Goal: Transaction & Acquisition: Purchase product/service

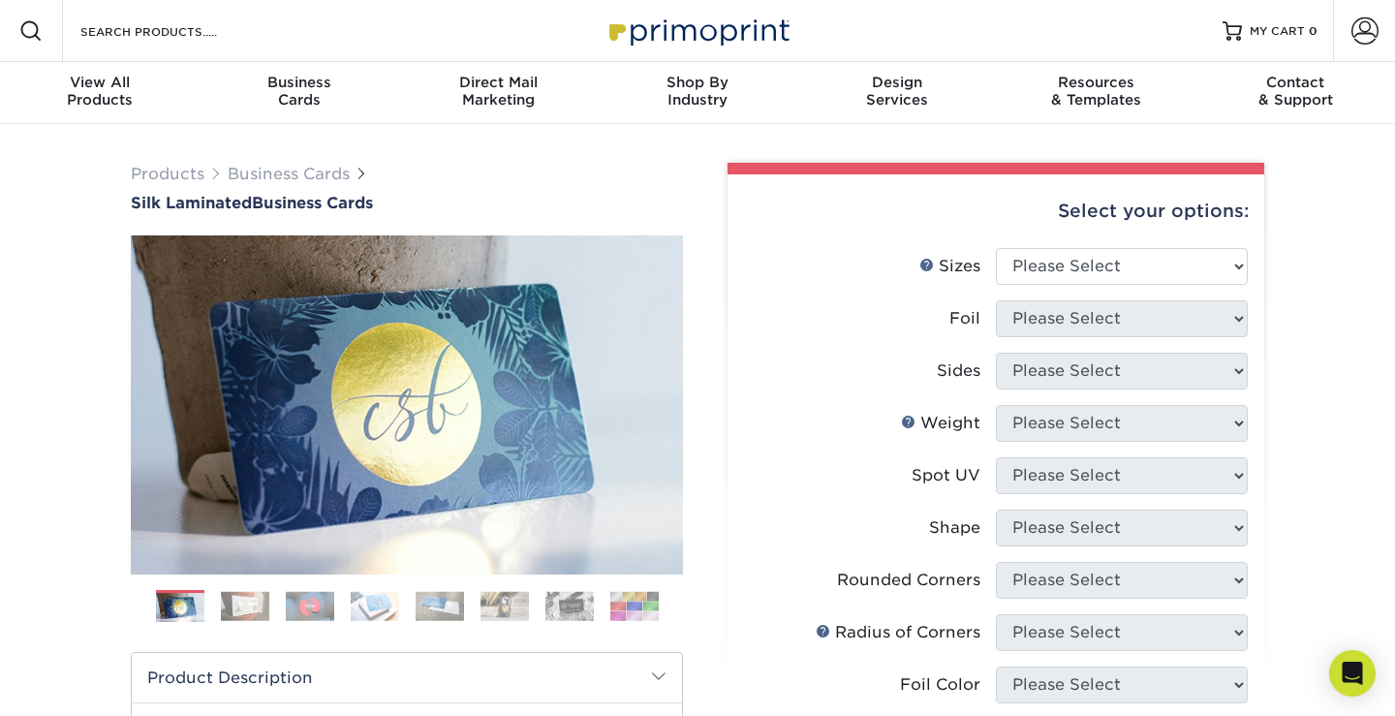
click at [416, 606] on img at bounding box center [440, 606] width 48 height 30
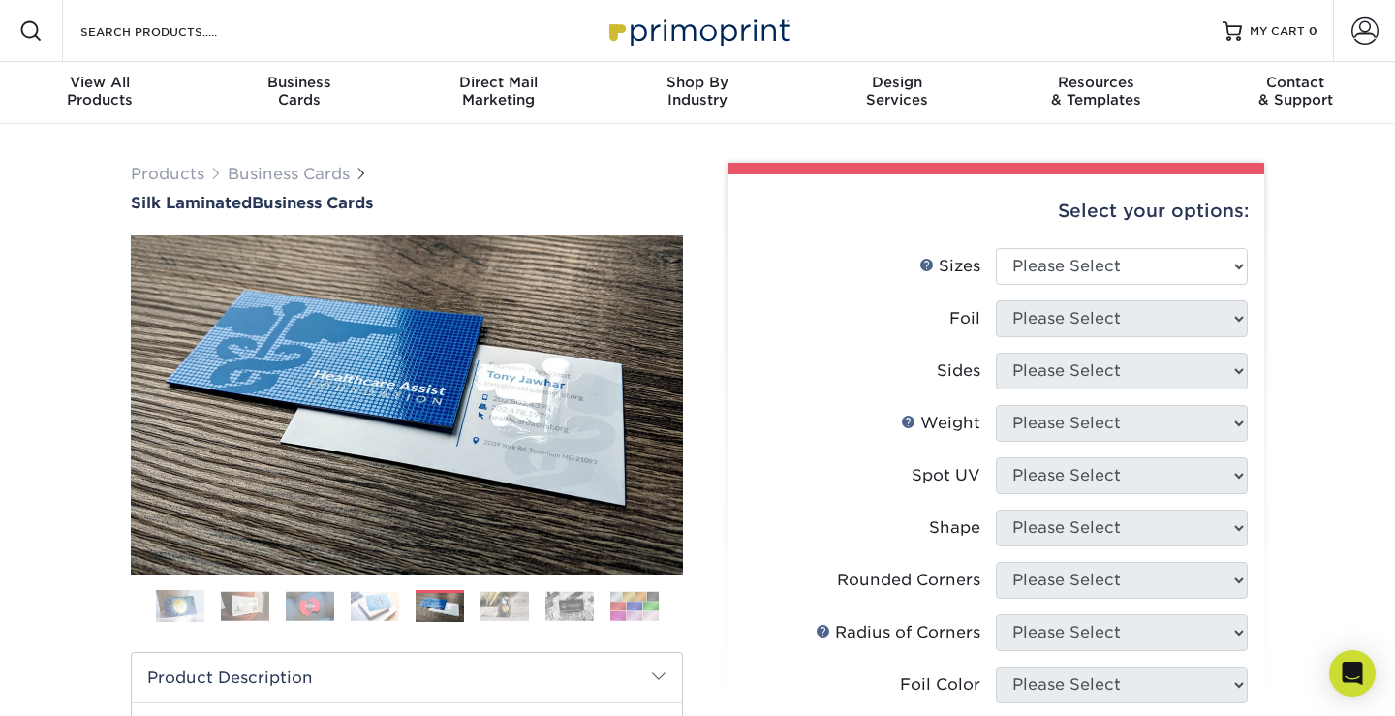
click at [376, 614] on img at bounding box center [375, 606] width 48 height 30
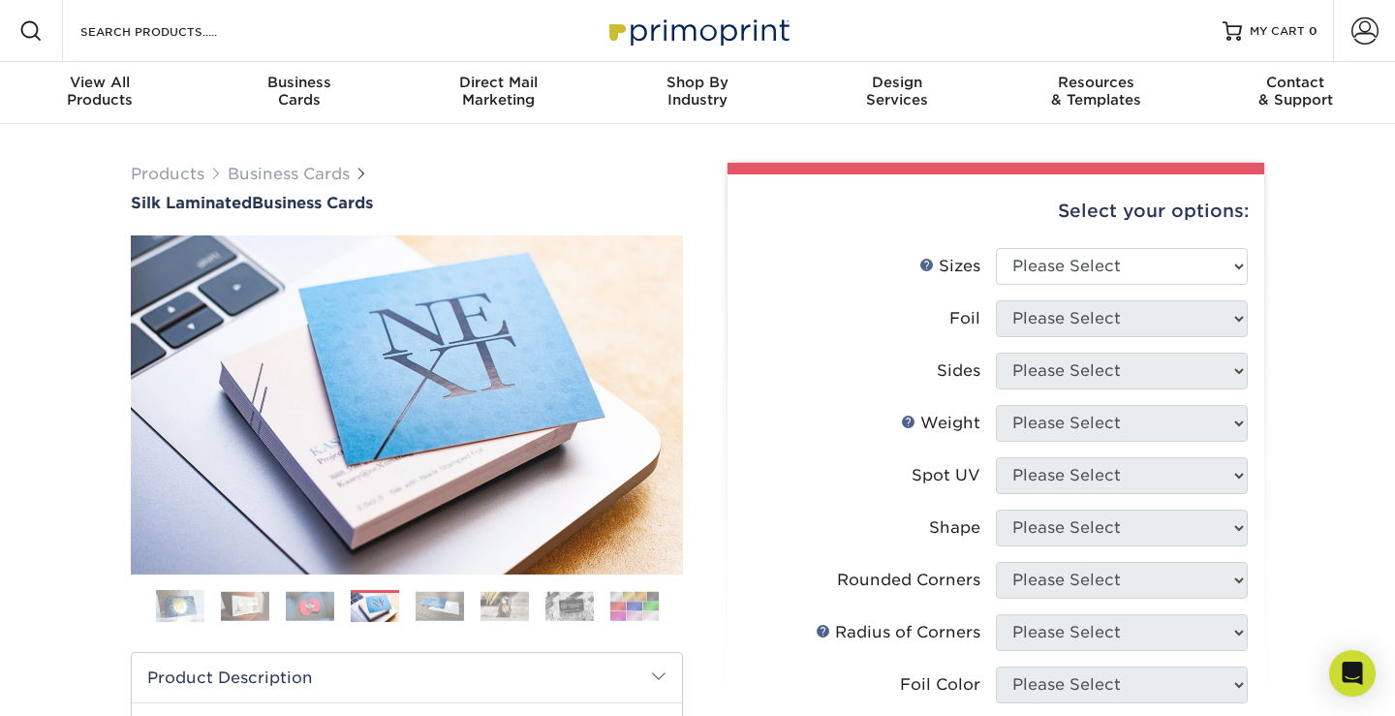
click at [296, 614] on img at bounding box center [310, 606] width 48 height 30
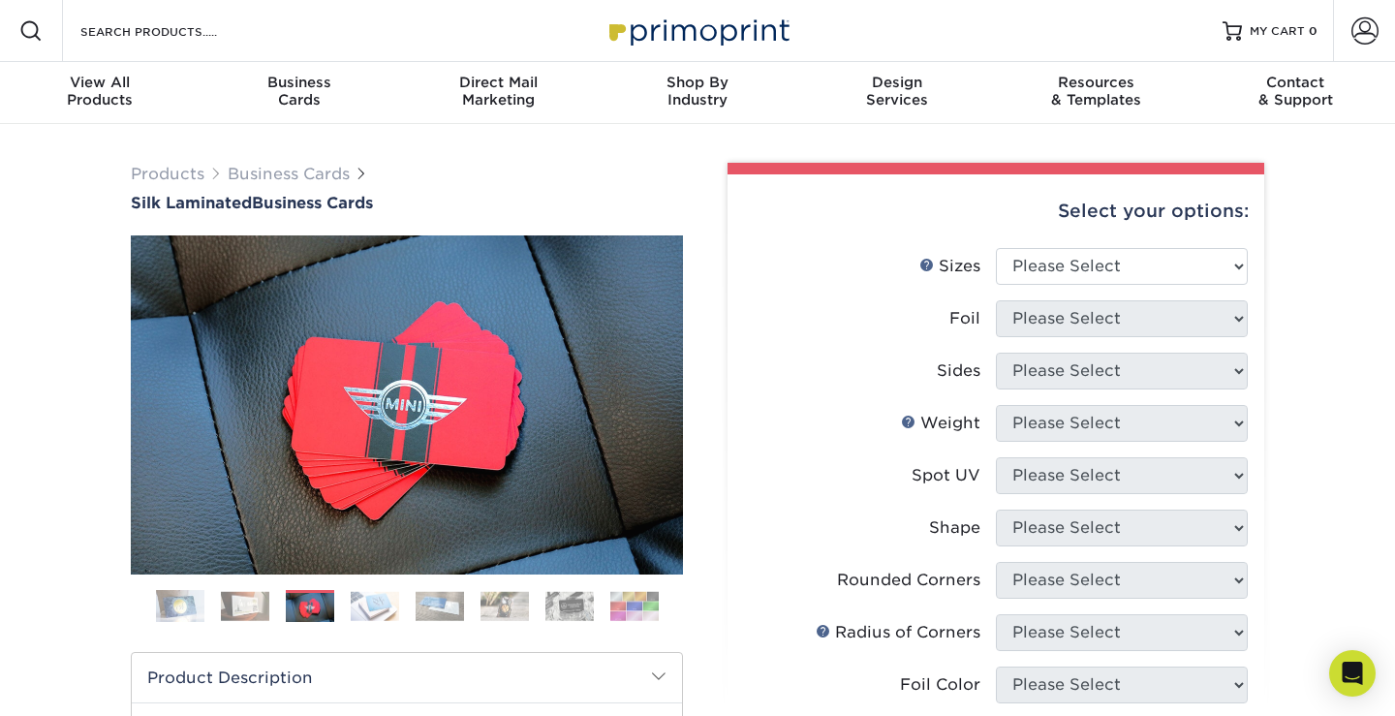
click at [249, 613] on img at bounding box center [245, 606] width 48 height 30
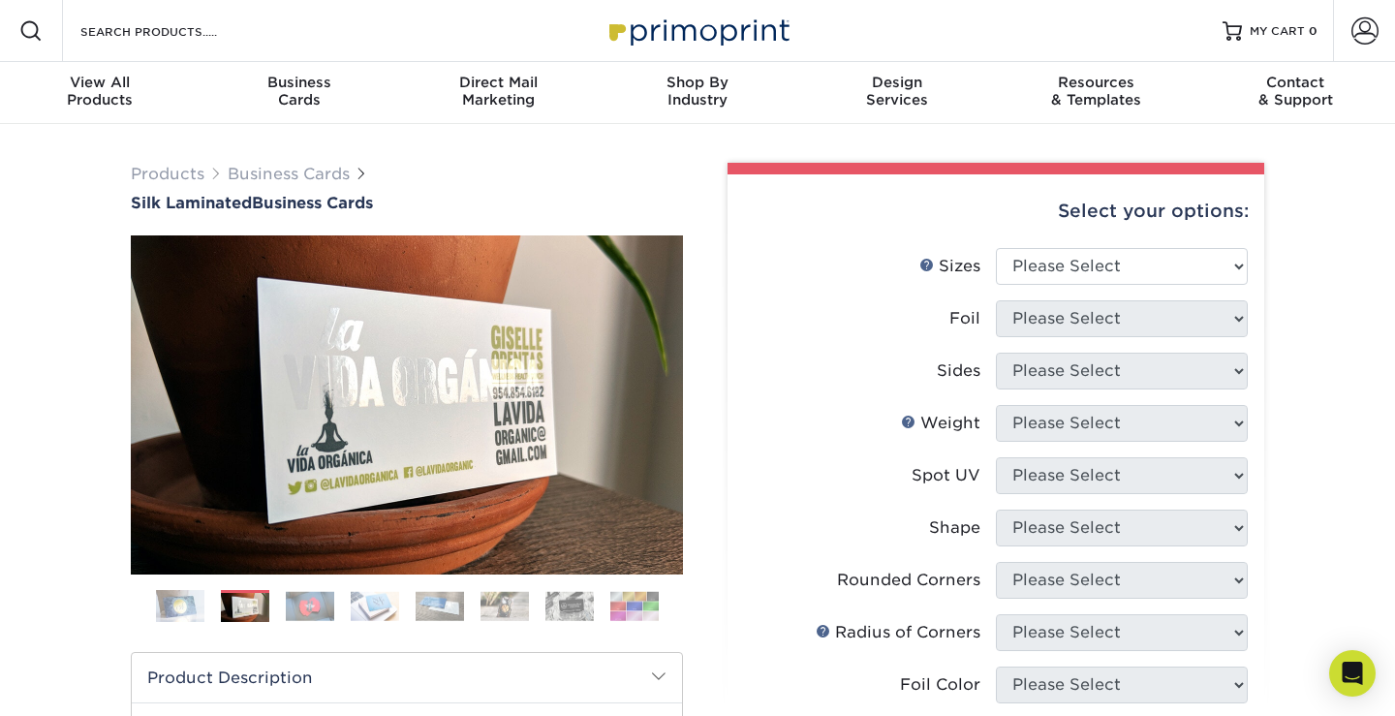
click at [642, 606] on img at bounding box center [634, 606] width 48 height 30
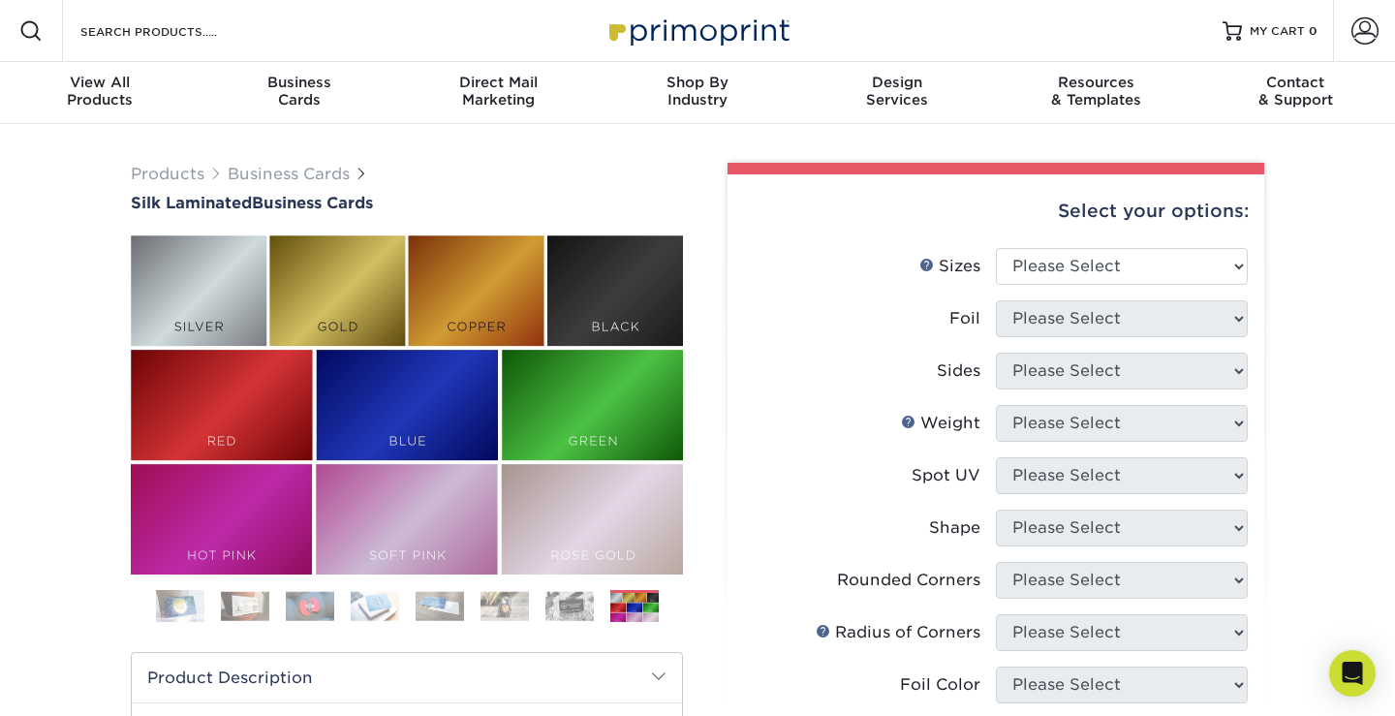
click at [526, 587] on div "Previous" at bounding box center [407, 435] width 552 height 401
click at [550, 601] on img at bounding box center [569, 606] width 48 height 30
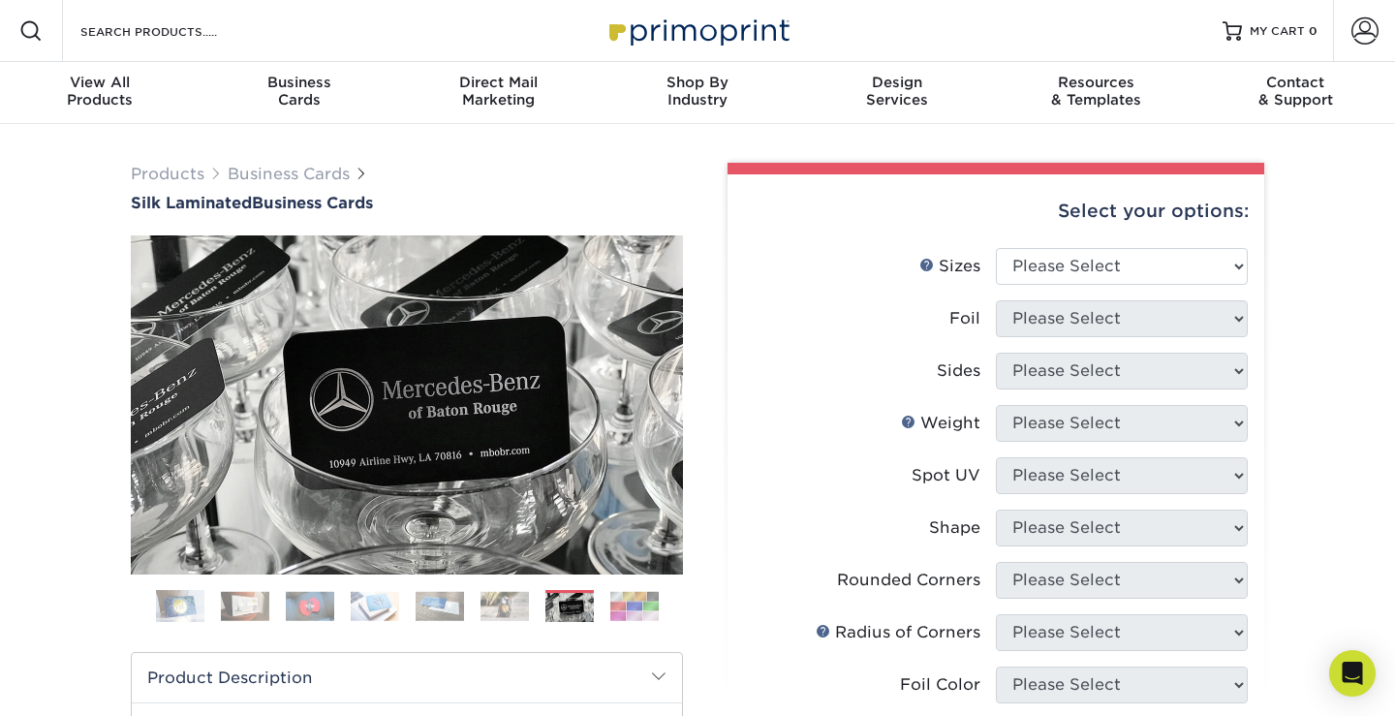
click at [470, 617] on ol at bounding box center [407, 613] width 552 height 47
click at [440, 613] on img at bounding box center [440, 606] width 48 height 30
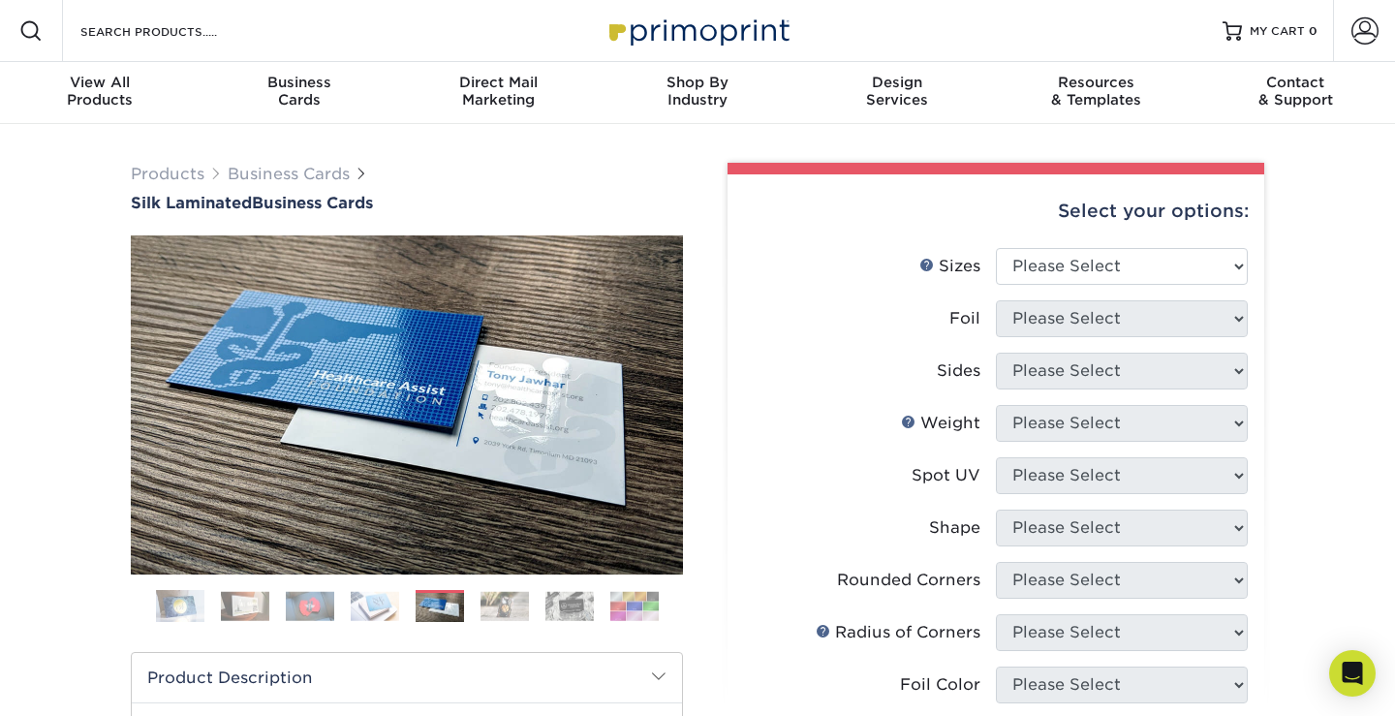
click at [544, 611] on ol at bounding box center [407, 613] width 552 height 47
click at [575, 611] on img at bounding box center [569, 606] width 48 height 30
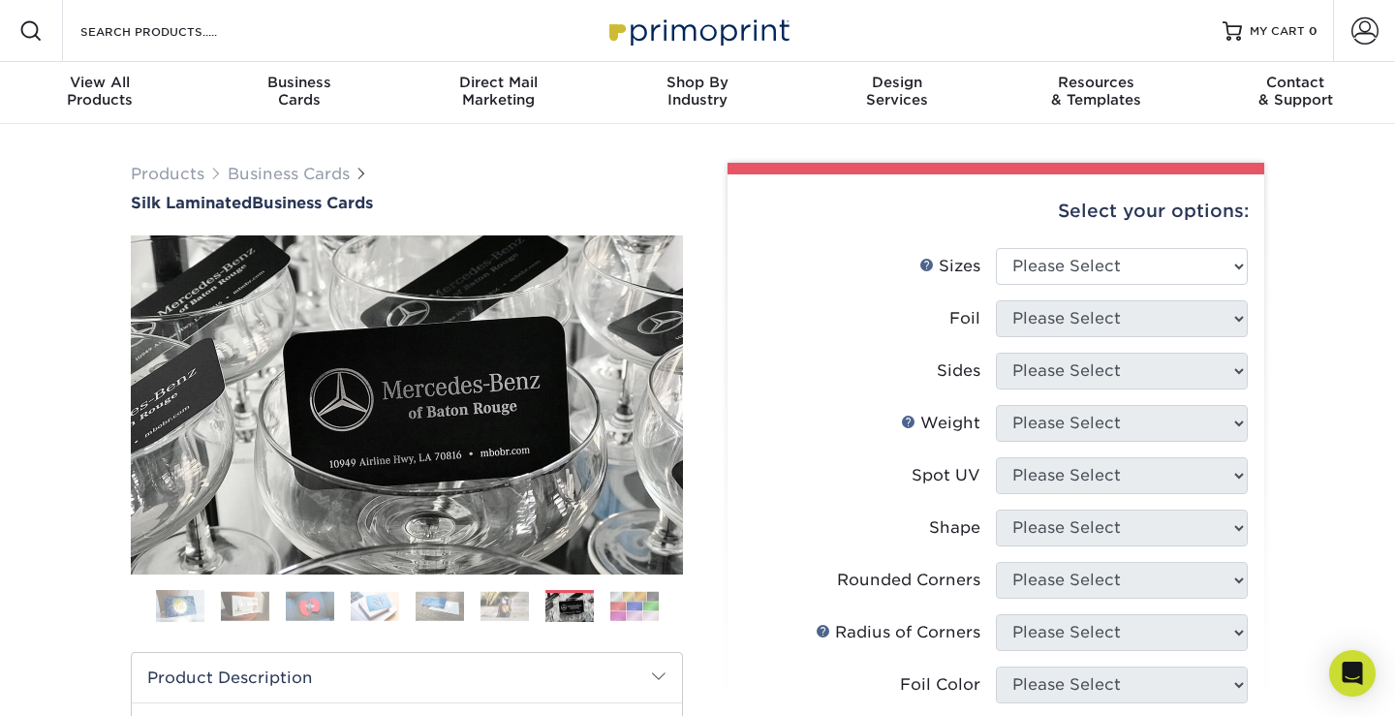
click at [470, 608] on ol at bounding box center [407, 613] width 552 height 47
click at [437, 602] on img at bounding box center [440, 606] width 48 height 30
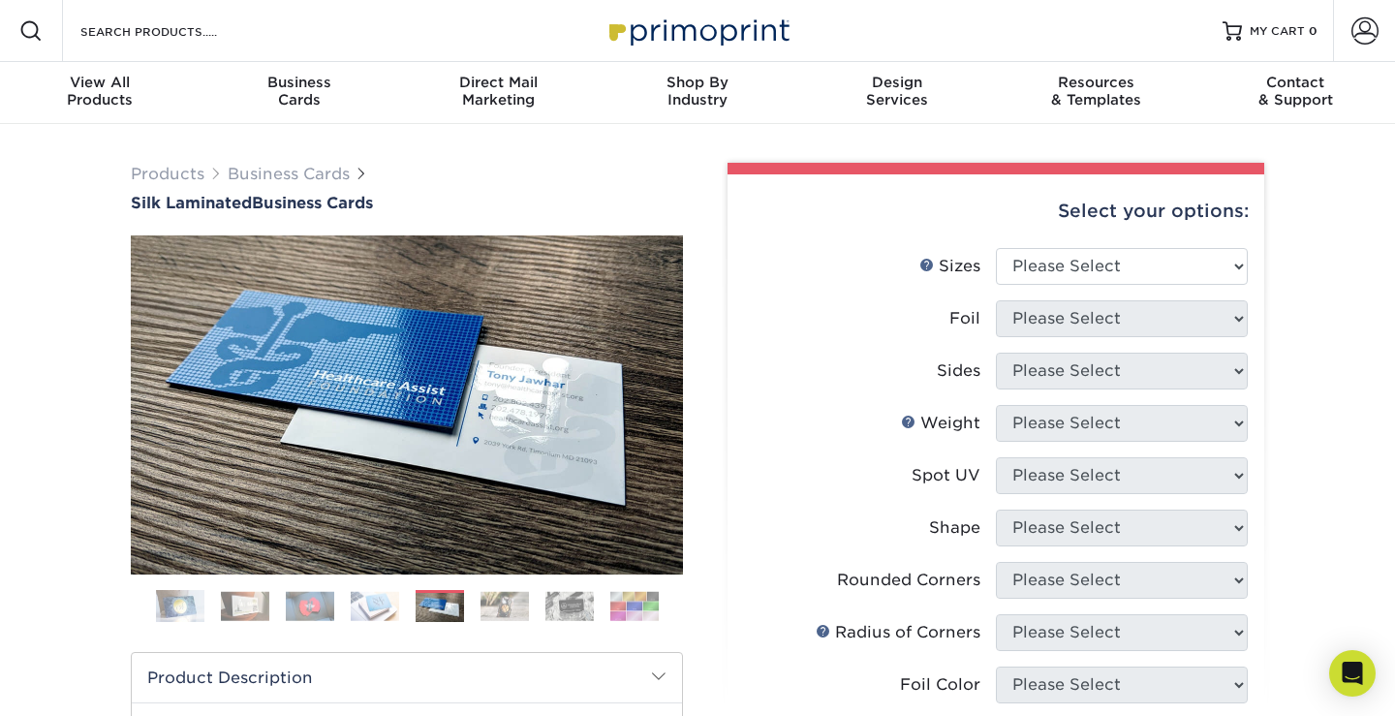
click at [373, 603] on img at bounding box center [375, 606] width 48 height 30
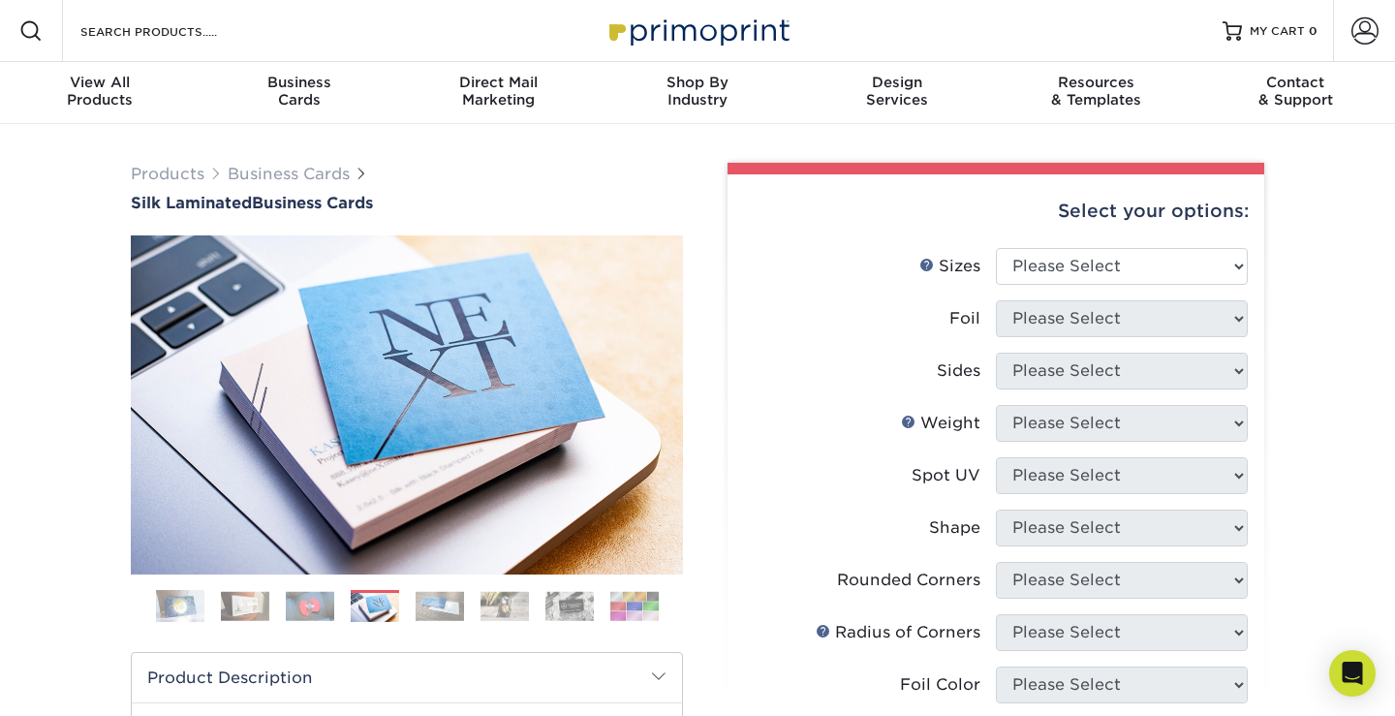
click at [324, 605] on img at bounding box center [310, 606] width 48 height 30
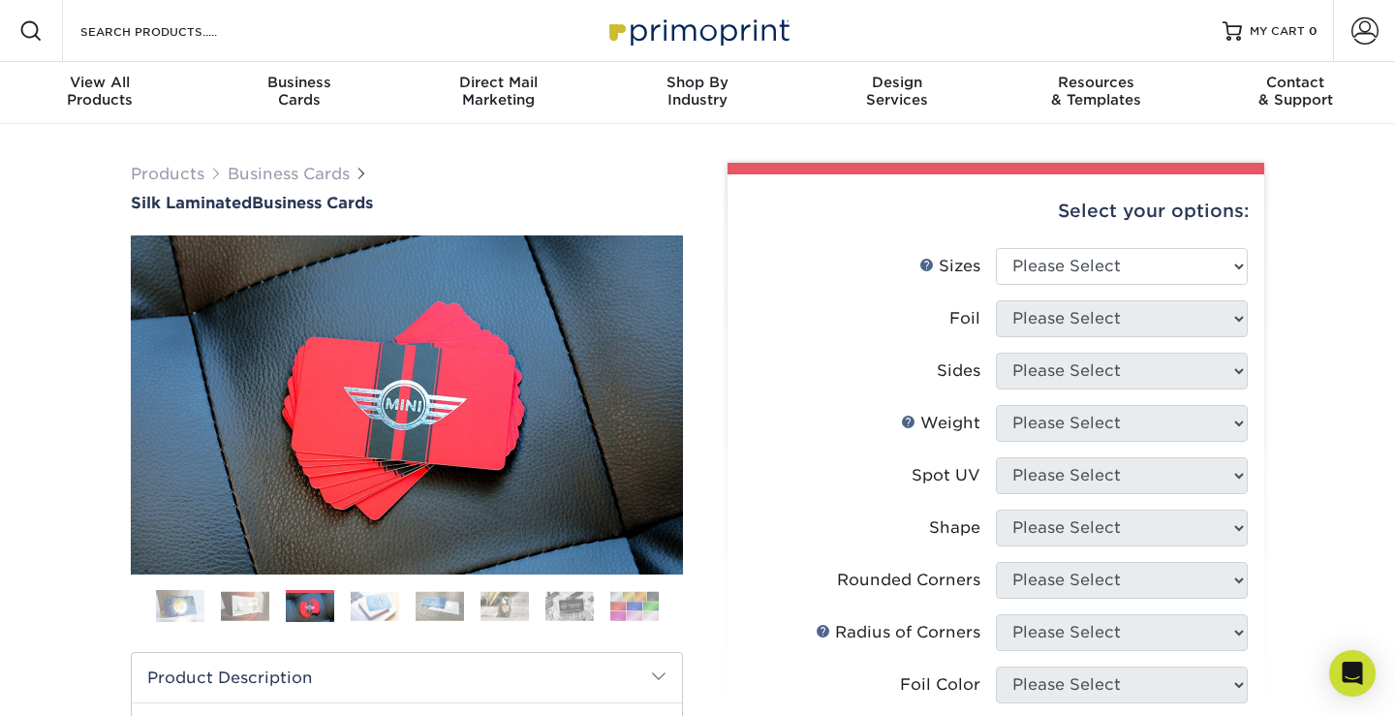
click at [255, 603] on img at bounding box center [245, 606] width 48 height 30
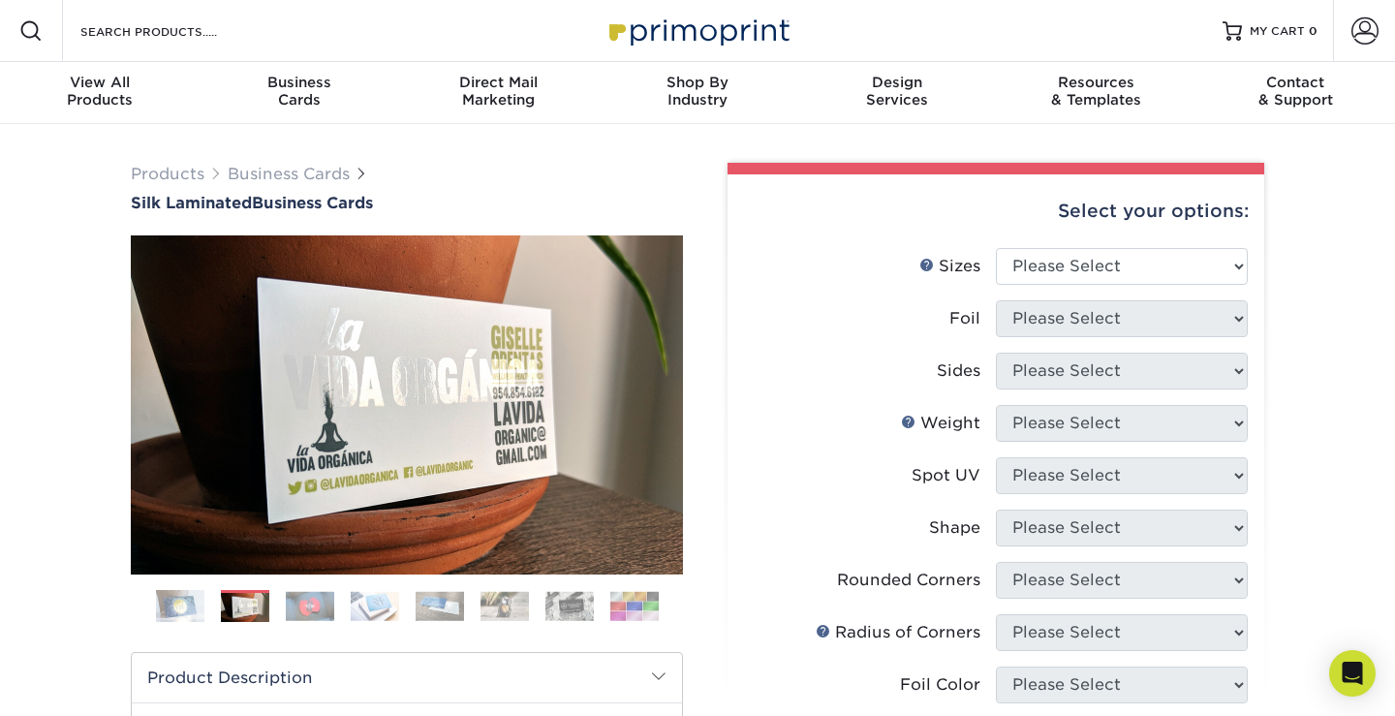
click at [165, 609] on img at bounding box center [180, 606] width 48 height 48
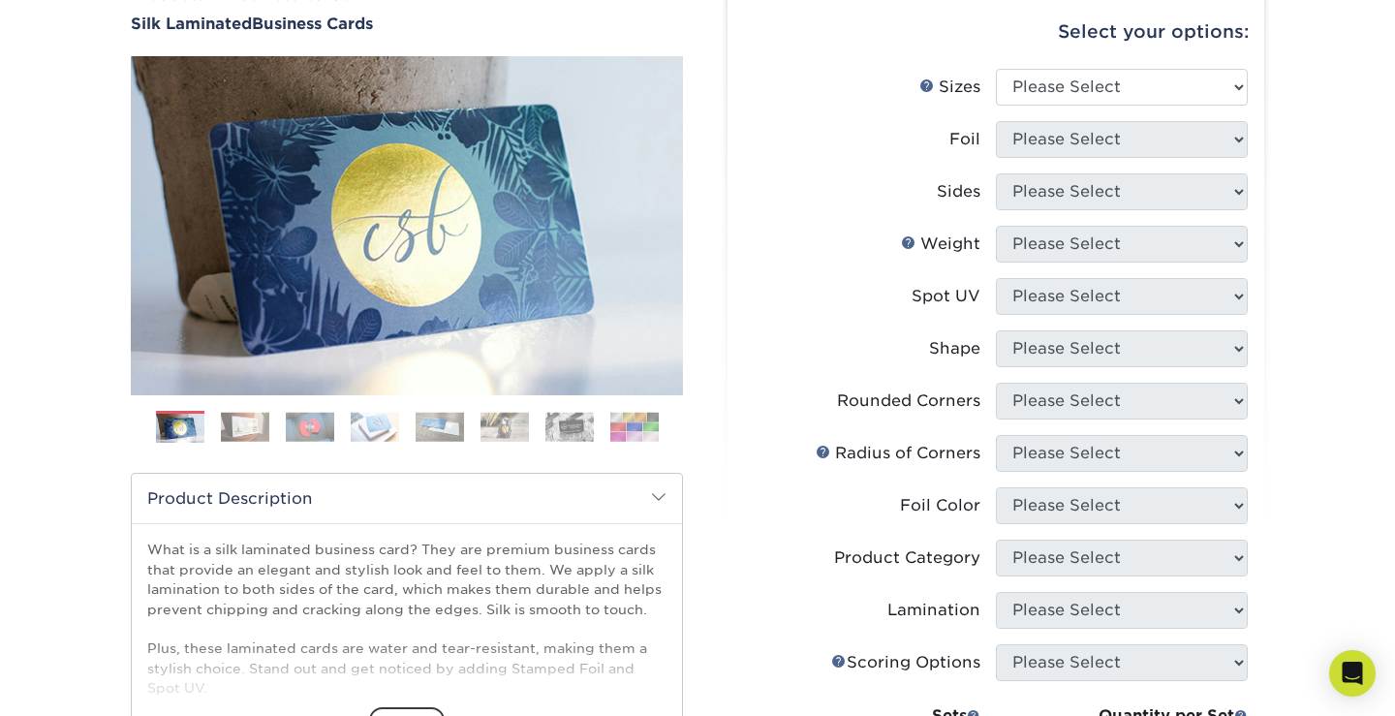
scroll to position [159, 0]
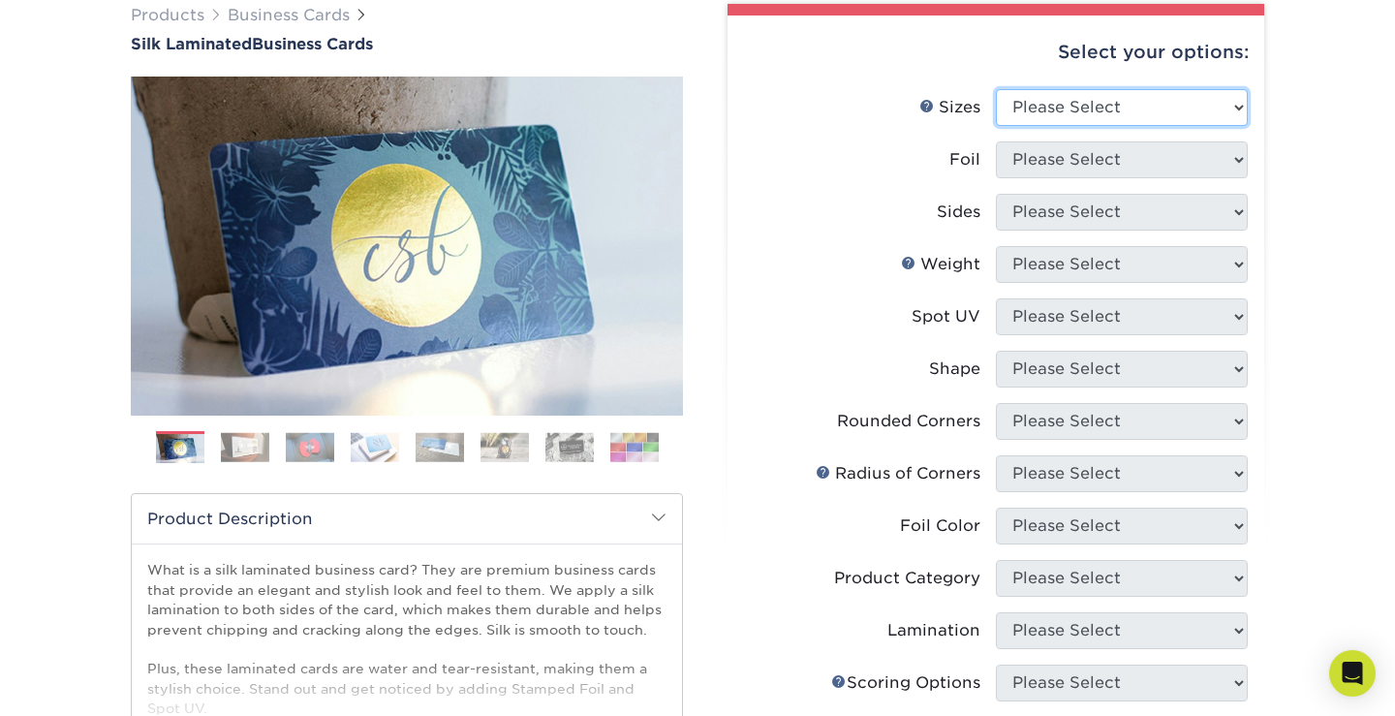
click at [1059, 124] on select "Please Select 1.5" x 3.5" - Mini 1.75" x 3.5" - Mini 2" x 2" - Square 2" x 3" -…" at bounding box center [1122, 107] width 252 height 37
select select "2.50x2.50"
click at [996, 89] on select "Please Select 1.5" x 3.5" - Mini 1.75" x 3.5" - Mini 2" x 2" - Square 2" x 3" -…" at bounding box center [1122, 107] width 252 height 37
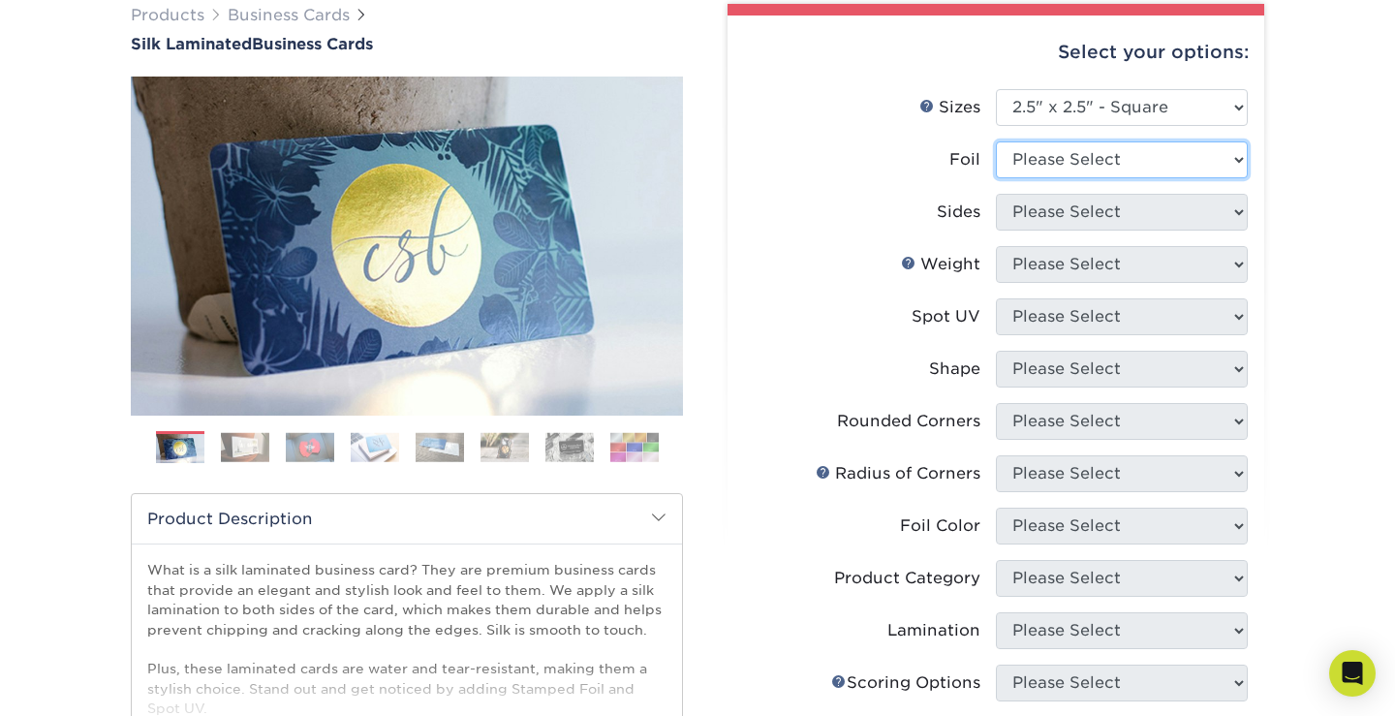
click at [1097, 152] on select "Please Select Yes No" at bounding box center [1122, 159] width 252 height 37
select select "1"
click at [996, 141] on select "Please Select Yes No" at bounding box center [1122, 159] width 252 height 37
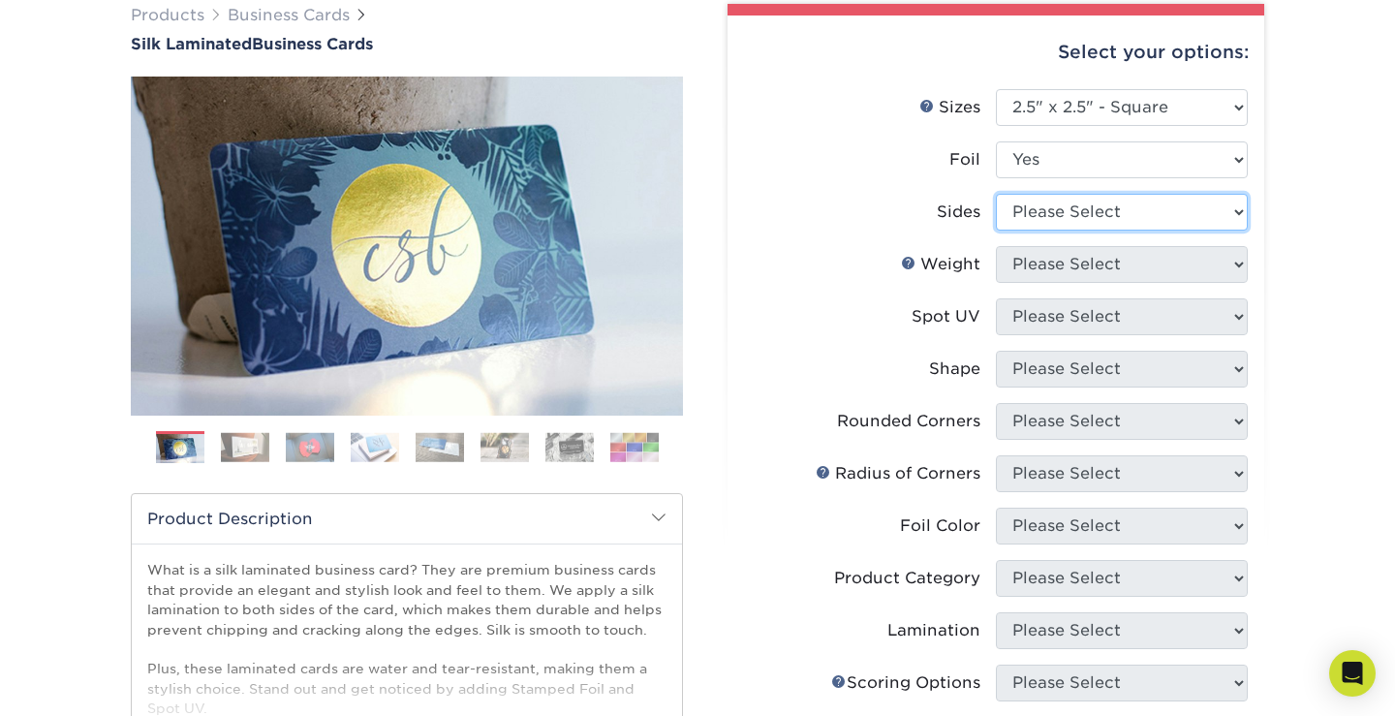
click at [1093, 219] on select "Please Select Print Both Sides - Foil Both Sides Print Both Sides - Foil Front …" at bounding box center [1122, 212] width 252 height 37
select select "34527644-b4fd-4ffb-9092-1318eefcd9d9"
click at [996, 194] on select "Please Select Print Both Sides - Foil Both Sides Print Both Sides - Foil Front …" at bounding box center [1122, 212] width 252 height 37
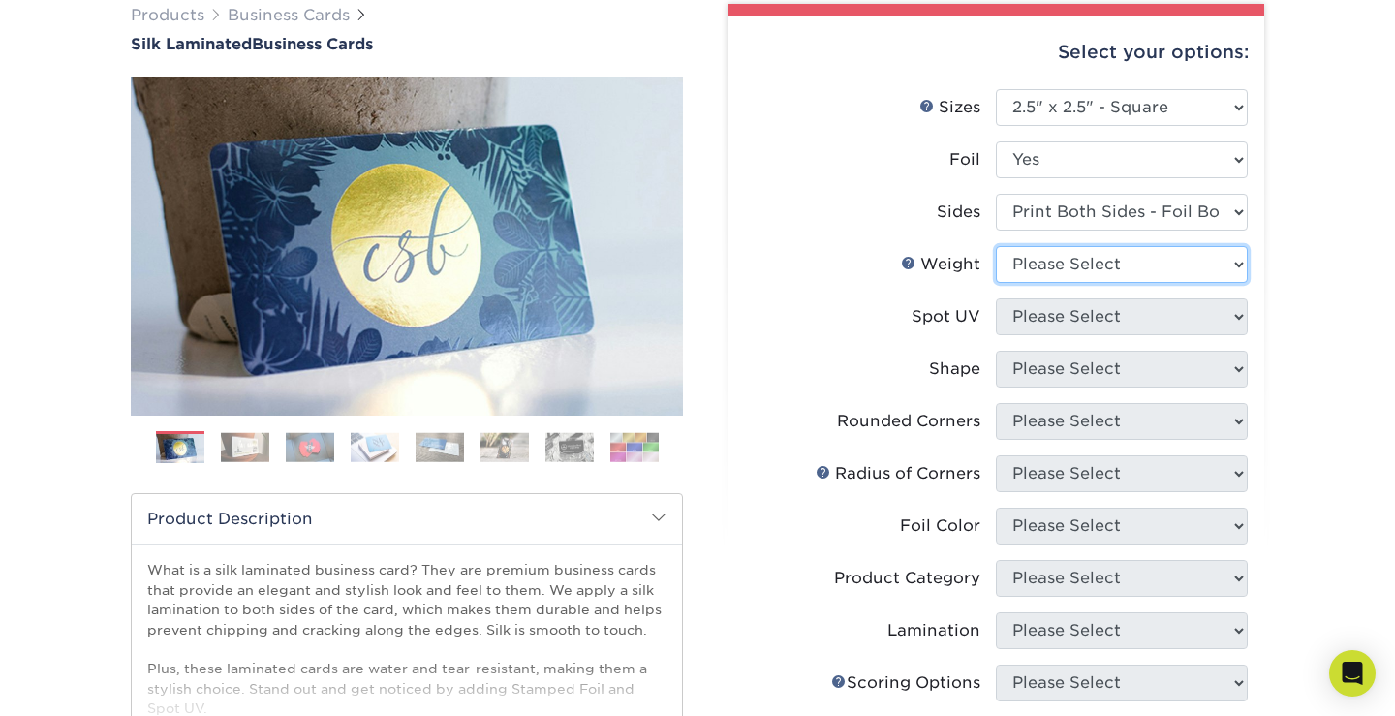
click at [1107, 264] on select "Please Select 16PT" at bounding box center [1122, 264] width 252 height 37
select select "16PT"
click at [996, 246] on select "Please Select 16PT" at bounding box center [1122, 264] width 252 height 37
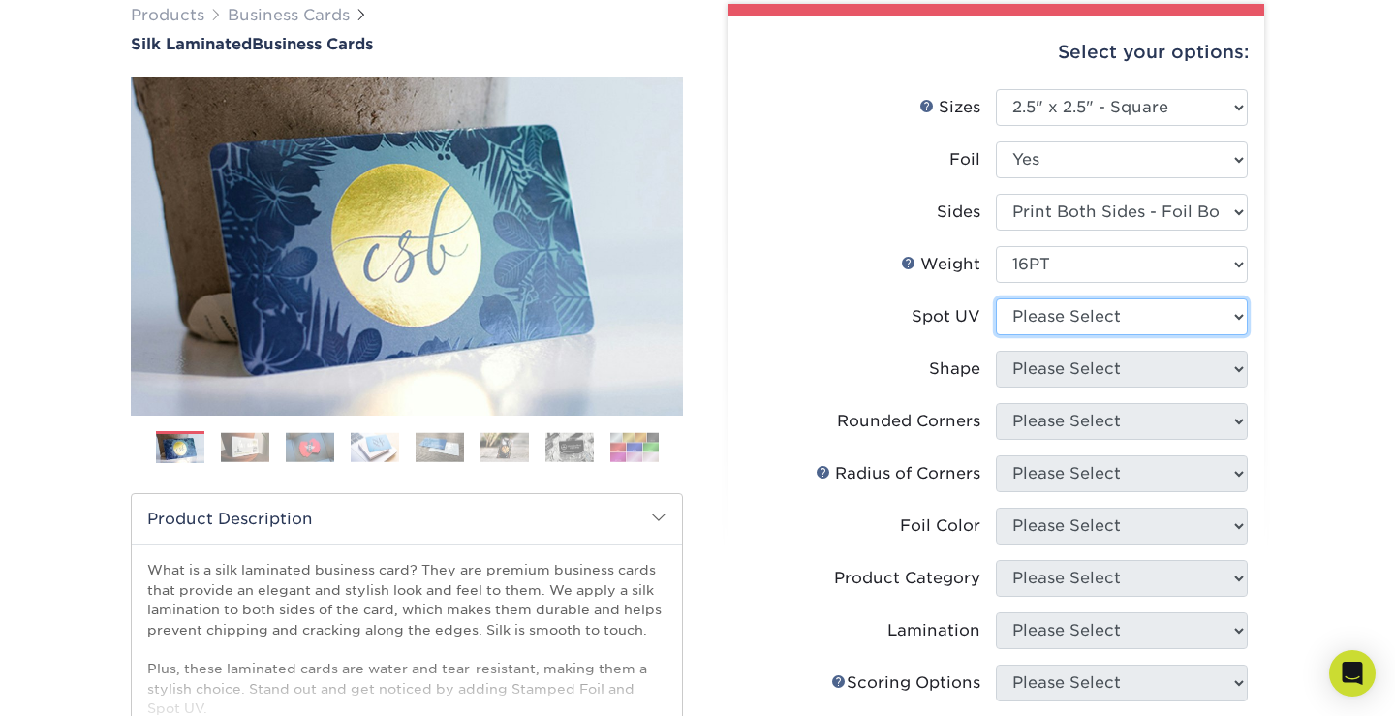
click at [1108, 301] on select "Please Select No Spot UV Front and Back (Both Sides) Front Only Back Only" at bounding box center [1122, 316] width 252 height 37
select select "0"
click at [996, 298] on select "Please Select No Spot UV Front and Back (Both Sides) Front Only Back Only" at bounding box center [1122, 316] width 252 height 37
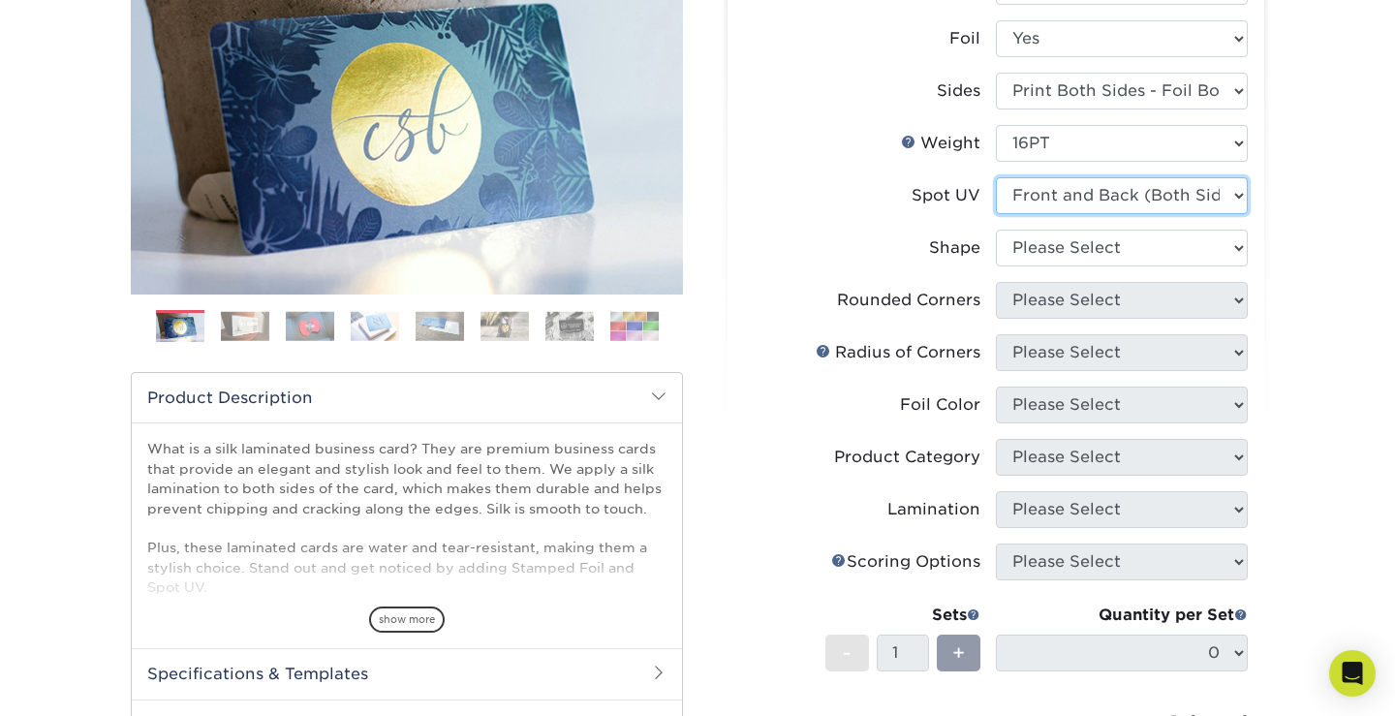
scroll to position [282, 0]
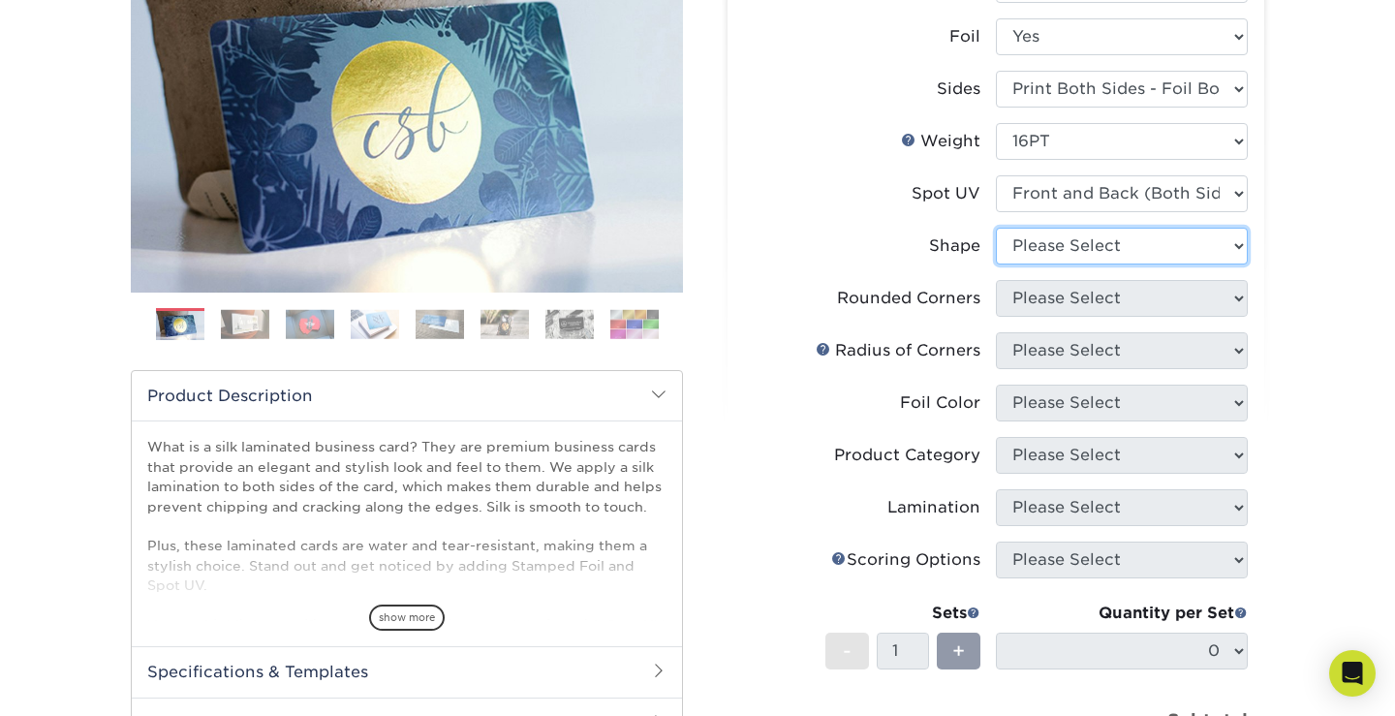
click at [1032, 251] on select "Please Select Standard" at bounding box center [1122, 246] width 252 height 37
select select "standard"
click at [996, 228] on select "Please Select Standard" at bounding box center [1122, 246] width 252 height 37
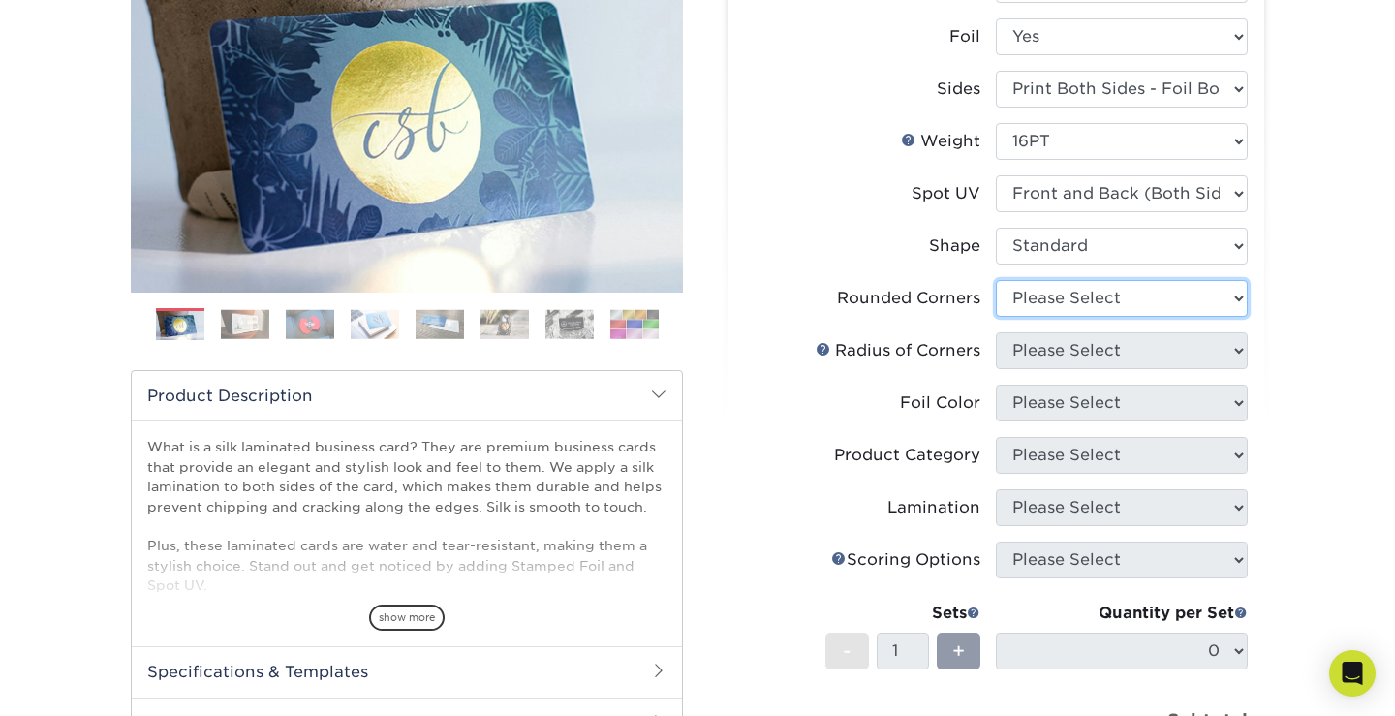
click at [1060, 303] on select "Please Select Yes - Round 2 Corners Yes - Round 4 Corners No" at bounding box center [1122, 298] width 252 height 37
select select "7672df9e-0e0a-464d-8e1f-920c575e4da3"
click at [996, 280] on select "Please Select Yes - Round 2 Corners Yes - Round 4 Corners No" at bounding box center [1122, 298] width 252 height 37
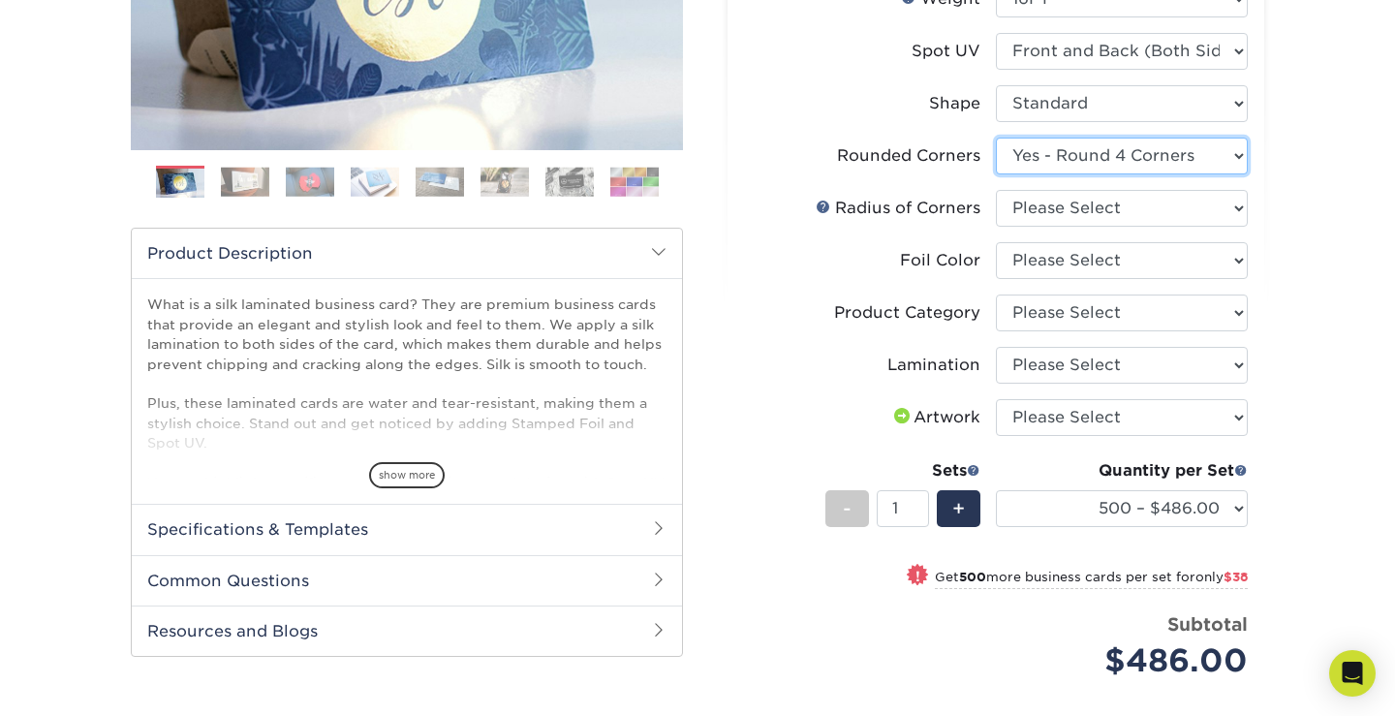
scroll to position [422, 0]
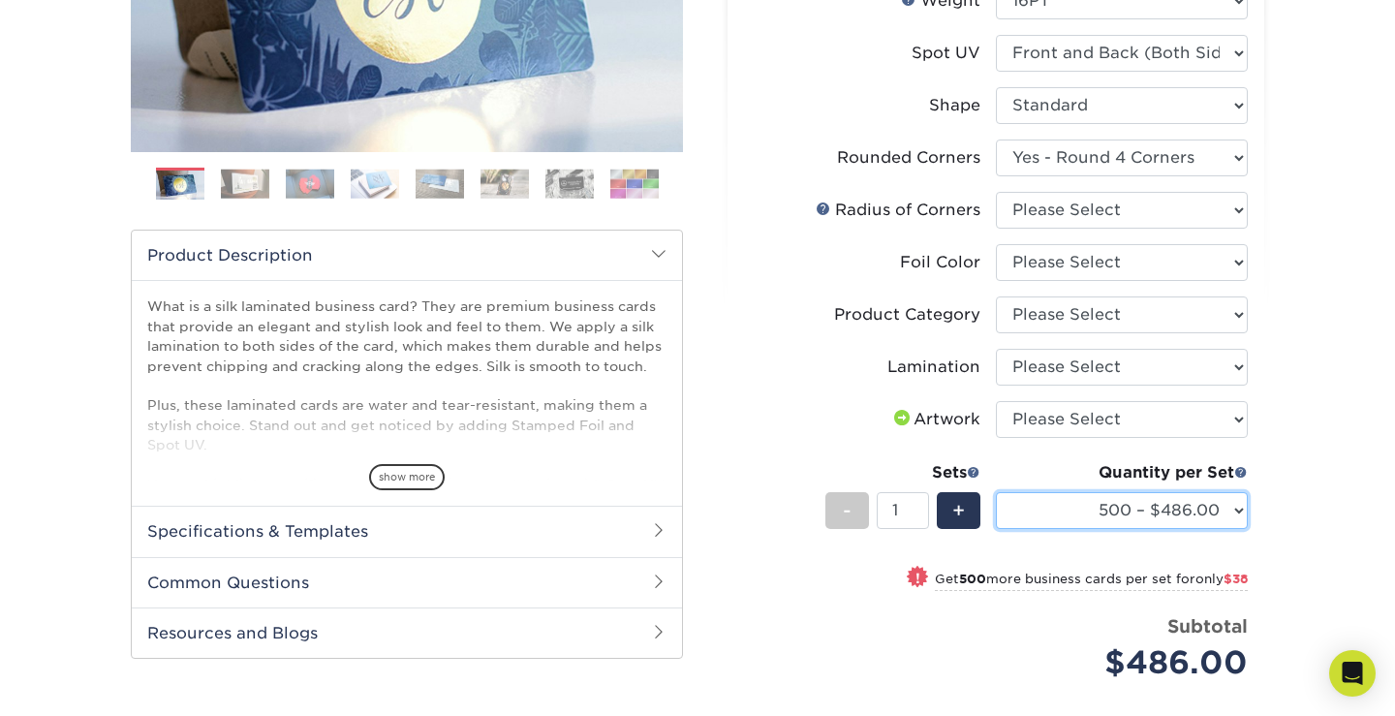
click at [1070, 527] on select "500 – $486.00 1000 – $524.00 2500 – $1202.00 5000 – $2200.00" at bounding box center [1122, 510] width 252 height 37
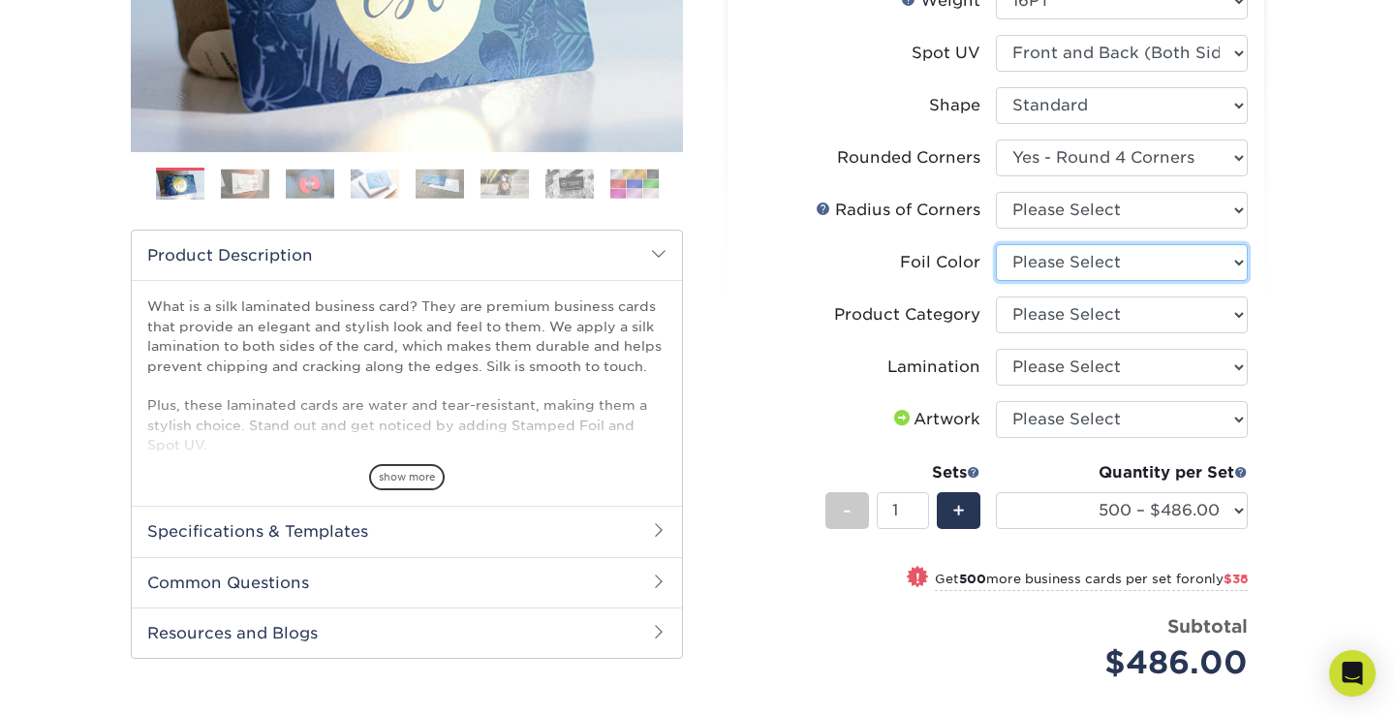
click at [1157, 269] on select "Please Select Silver Foil Black Foil Blue Foil Copper Foil Gold Foil Red Foil" at bounding box center [1122, 262] width 252 height 37
select select "a834dd52-fe06-4ed6-9a86-5bd3c2d02515"
click at [996, 244] on select "Please Select Silver Foil Black Foil Blue Foil Copper Foil Gold Foil Red Foil" at bounding box center [1122, 262] width 252 height 37
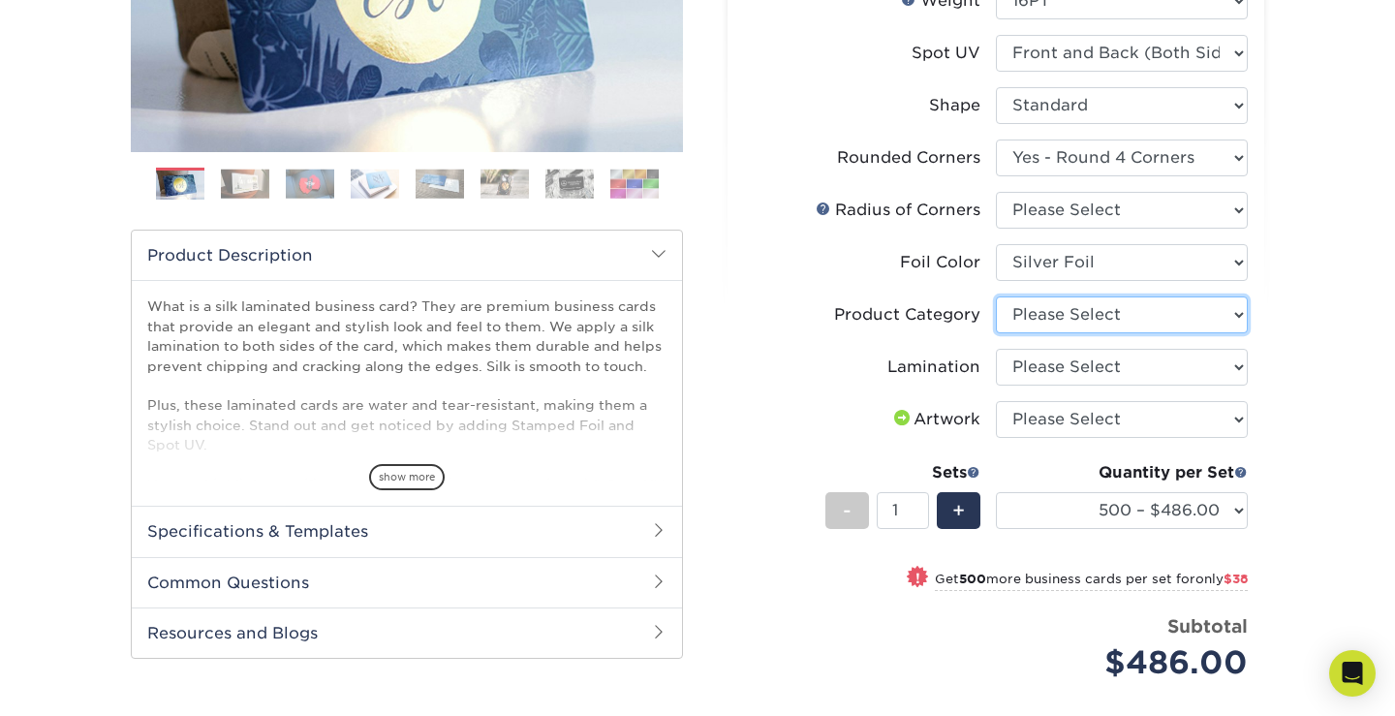
click at [1059, 327] on select "Please Select Business Cards" at bounding box center [1122, 314] width 252 height 37
select select "3b5148f1-0588-4f88-a218-97bcfdce65c1"
click at [996, 296] on select "Please Select Business Cards" at bounding box center [1122, 314] width 252 height 37
click at [1047, 373] on select "Please Select Silk" at bounding box center [1122, 367] width 252 height 37
select select "ccacb42f-45f7-42d3-bbd3-7c8421cf37f0"
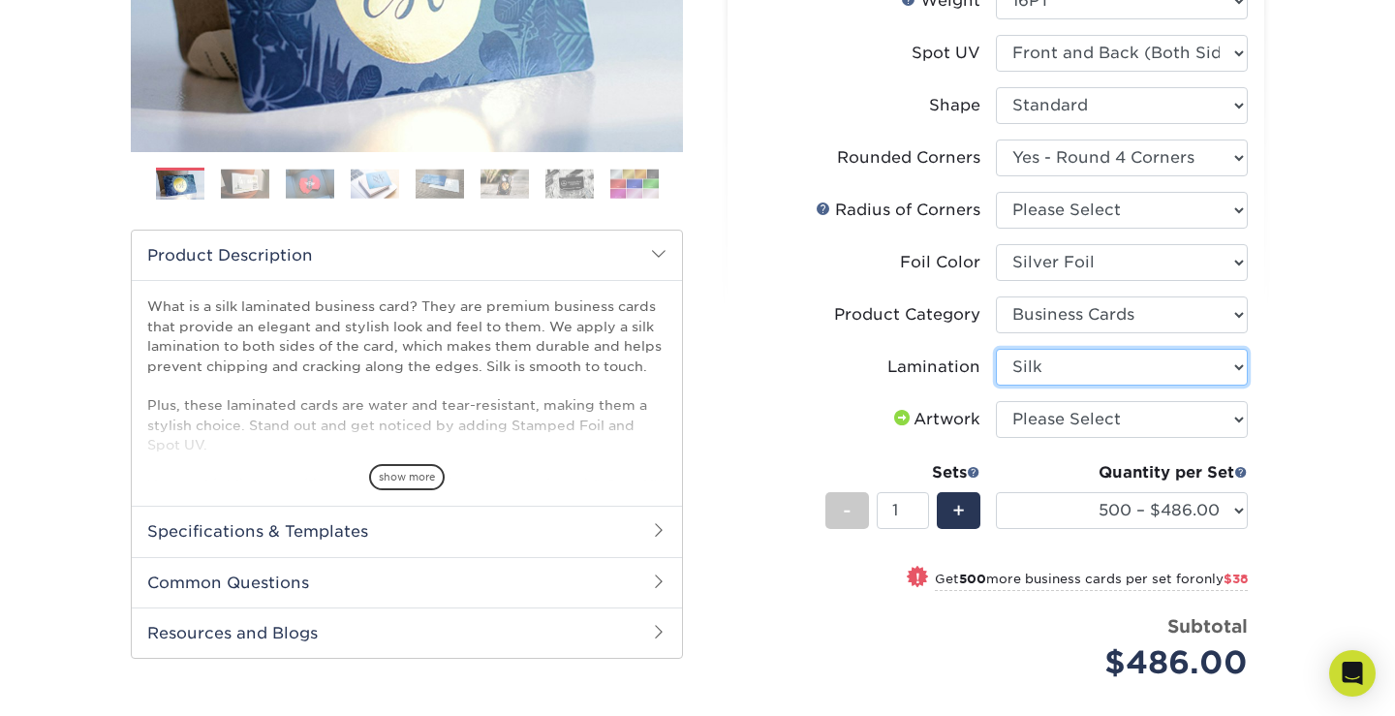
click at [996, 349] on select "Please Select Silk" at bounding box center [1122, 367] width 252 height 37
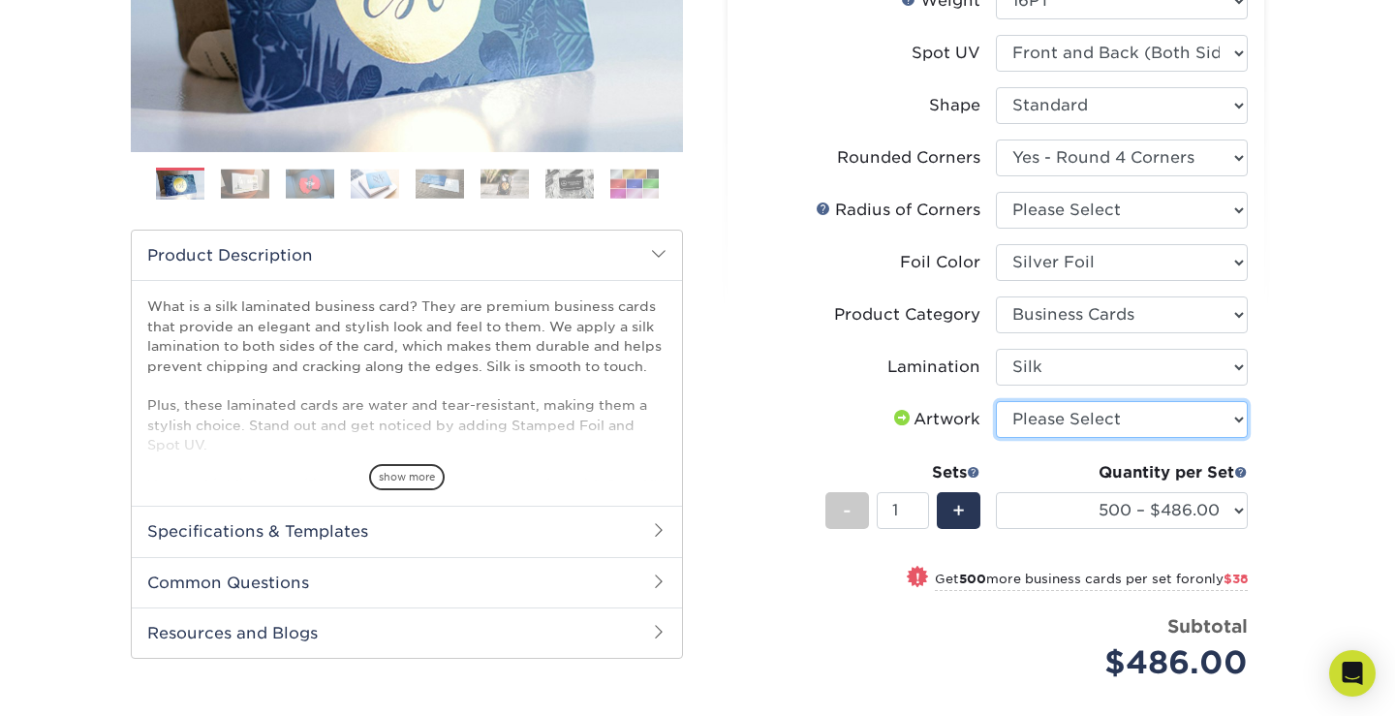
click at [1060, 416] on select "Please Select I will upload files I need a design - $100" at bounding box center [1122, 419] width 252 height 37
select select "upload"
click at [996, 401] on select "Please Select I will upload files I need a design - $100" at bounding box center [1122, 419] width 252 height 37
click at [1251, 412] on div "Select your options: Sizes Help Sizes Please Select 1.5" x 3.5" - Mini 1.75" x …" at bounding box center [996, 335] width 537 height 1167
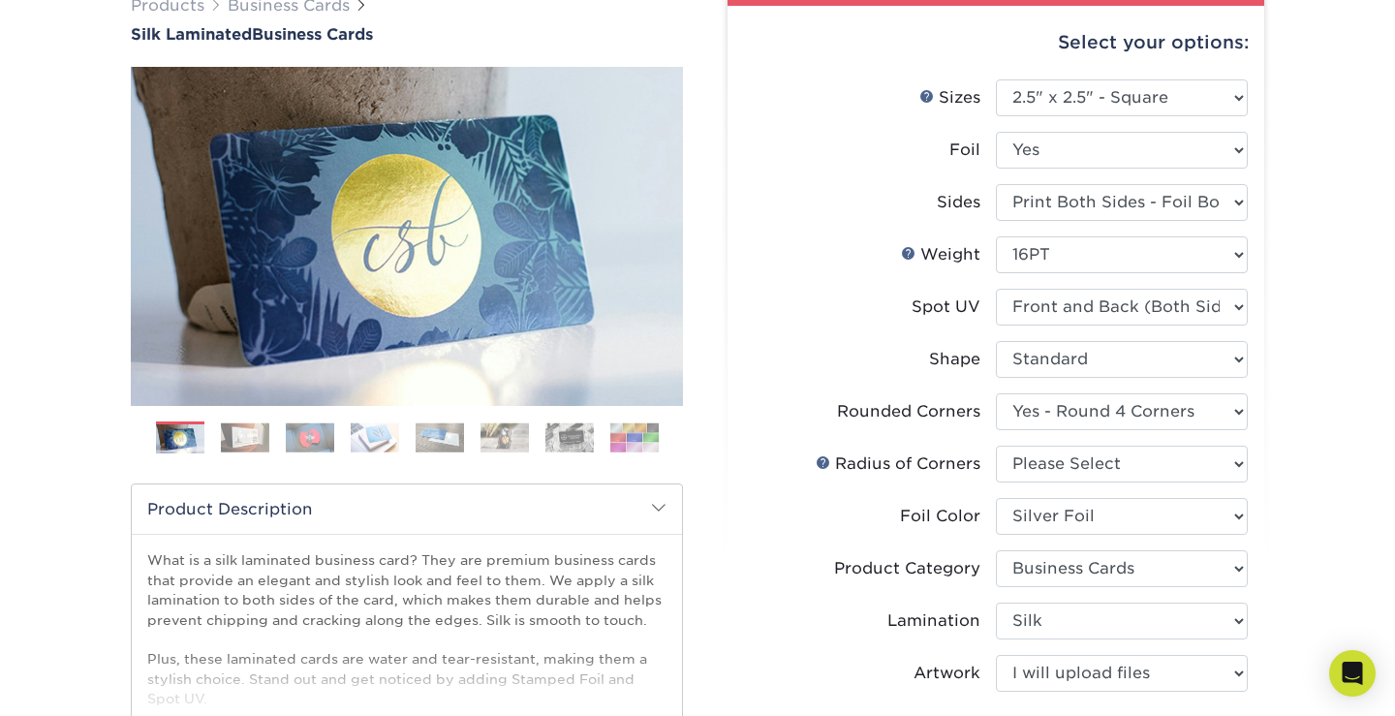
scroll to position [0, 0]
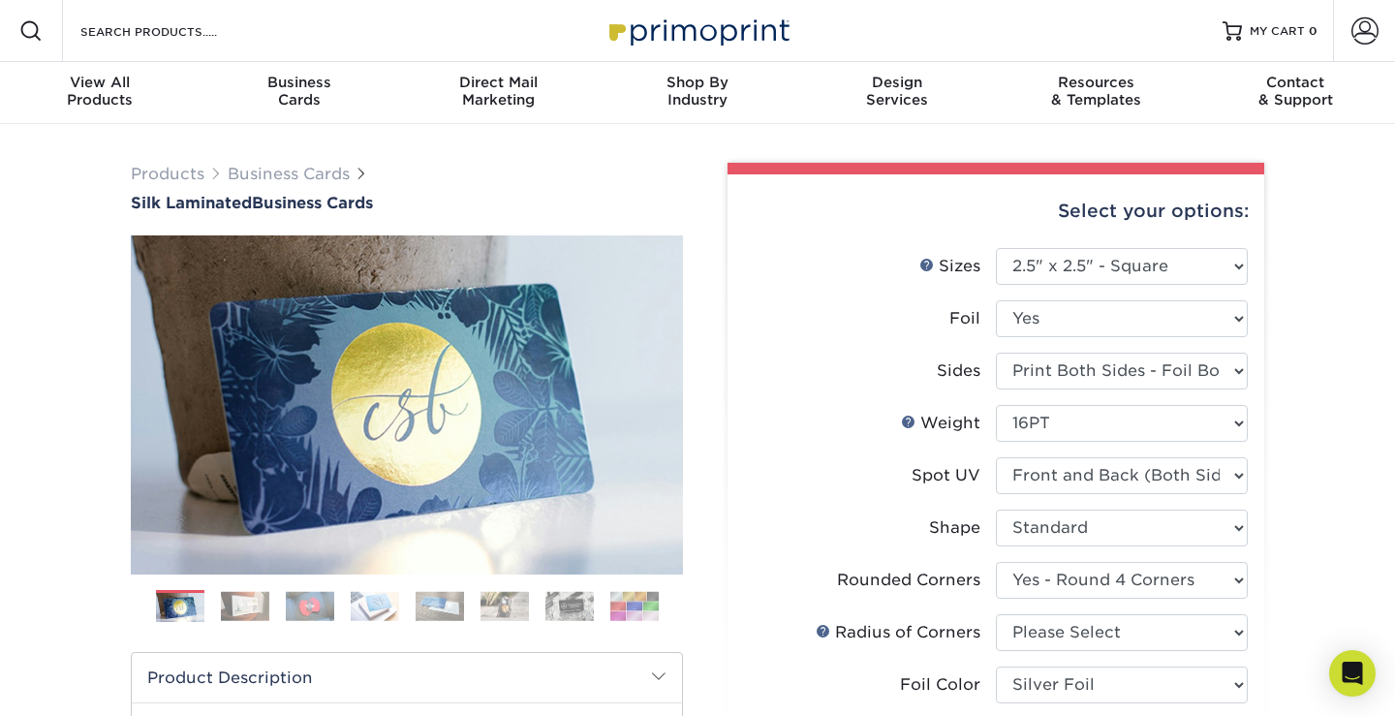
click at [560, 606] on img at bounding box center [569, 606] width 48 height 30
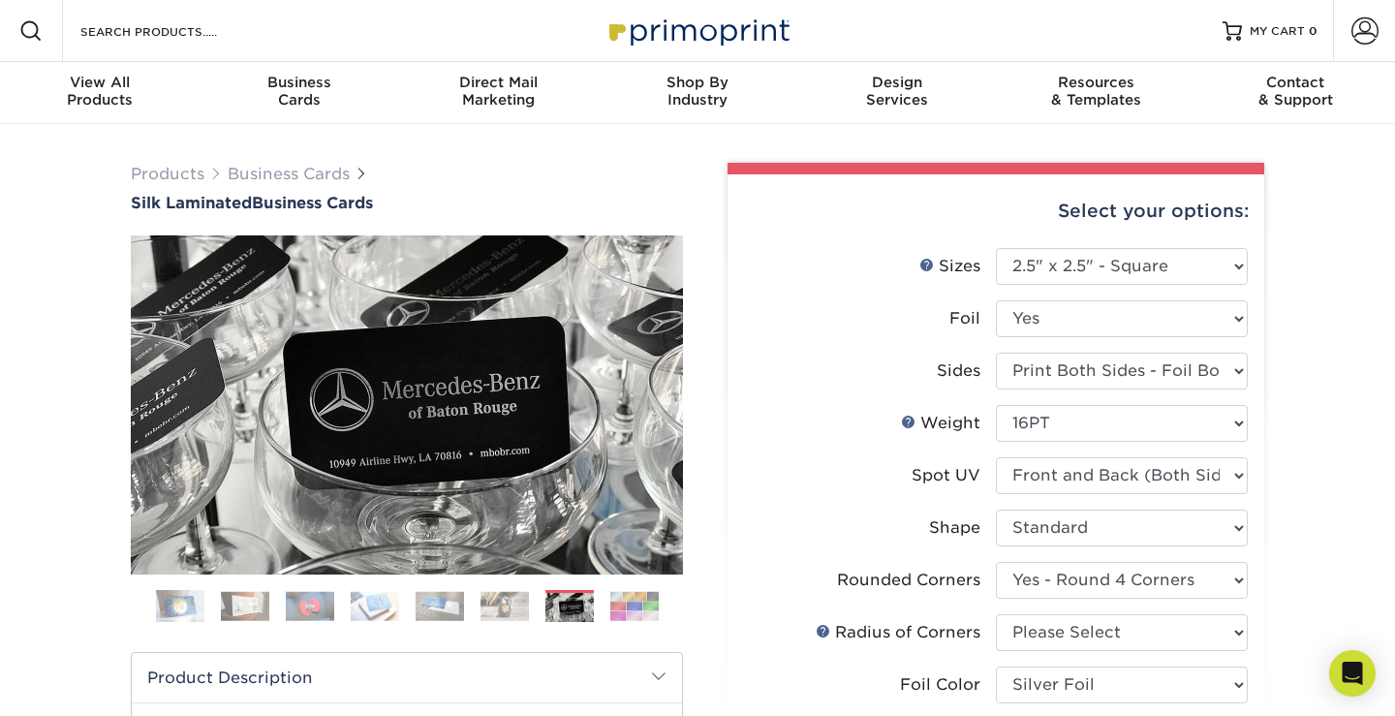
click at [661, 600] on ol at bounding box center [407, 613] width 552 height 47
click at [652, 603] on img at bounding box center [634, 606] width 48 height 30
